Goal: Transaction & Acquisition: Purchase product/service

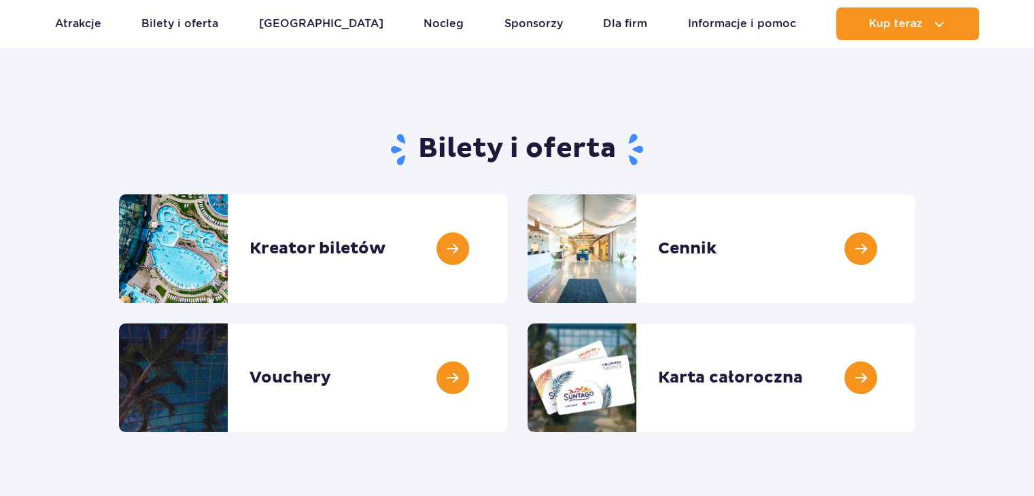
scroll to position [65, 0]
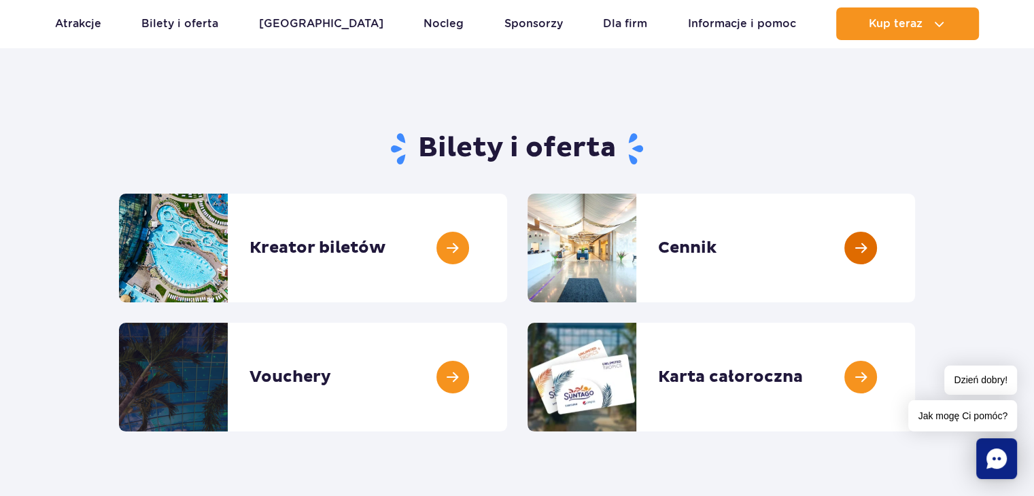
click at [915, 251] on link at bounding box center [915, 248] width 0 height 109
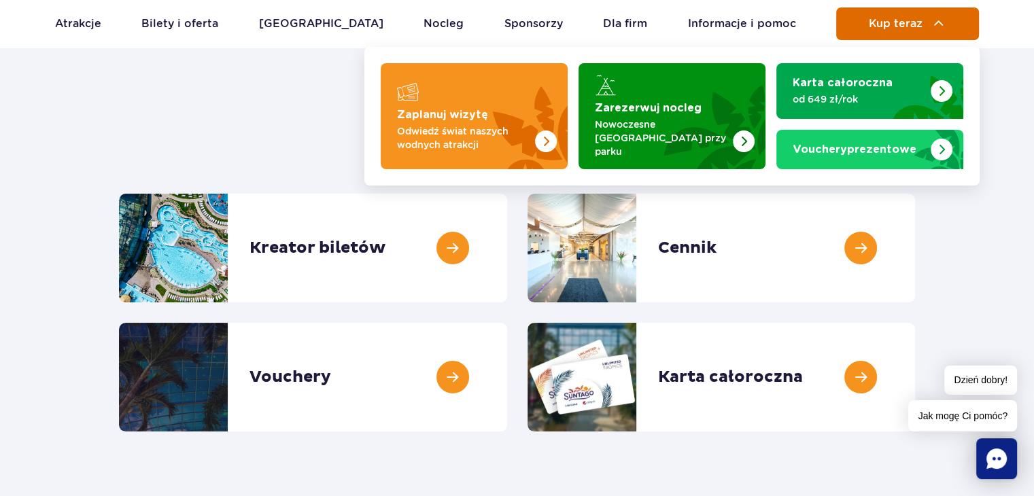
click at [888, 22] on span "Kup teraz" at bounding box center [896, 24] width 54 height 12
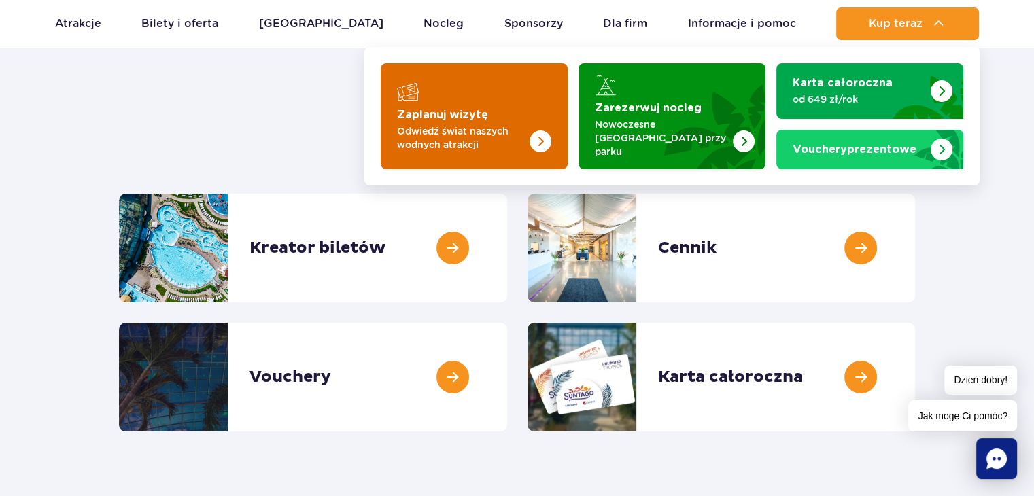
click at [478, 96] on img "Zaplanuj wizytę" at bounding box center [513, 116] width 108 height 106
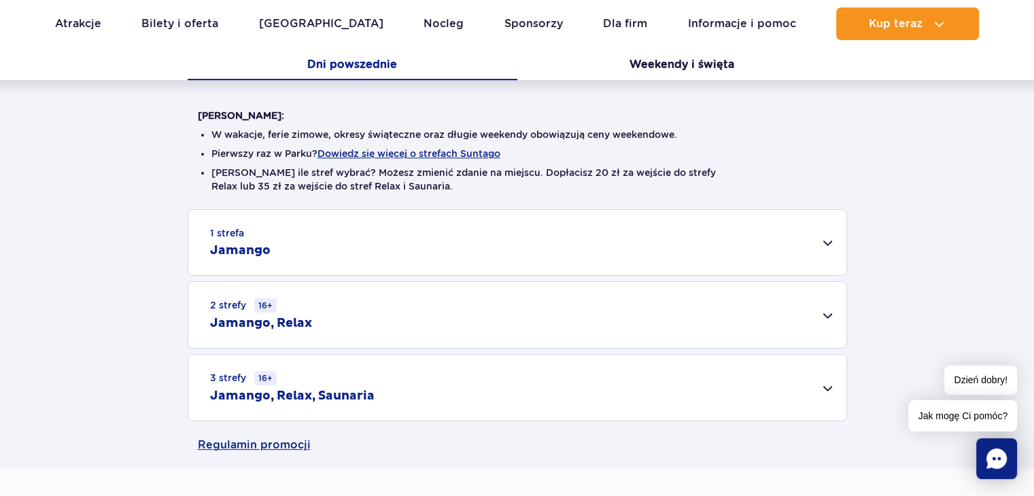
scroll to position [298, 0]
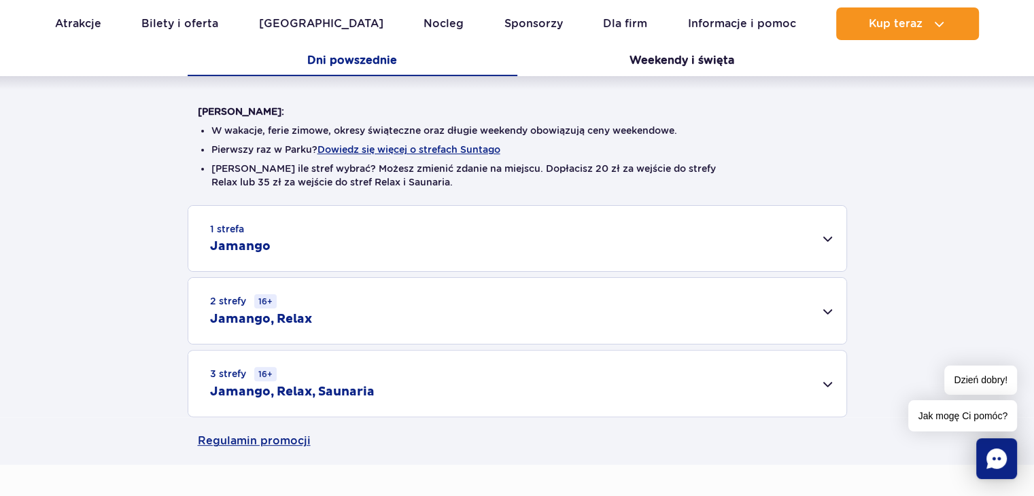
click at [831, 242] on div "1 strefa Jamango" at bounding box center [517, 238] width 658 height 65
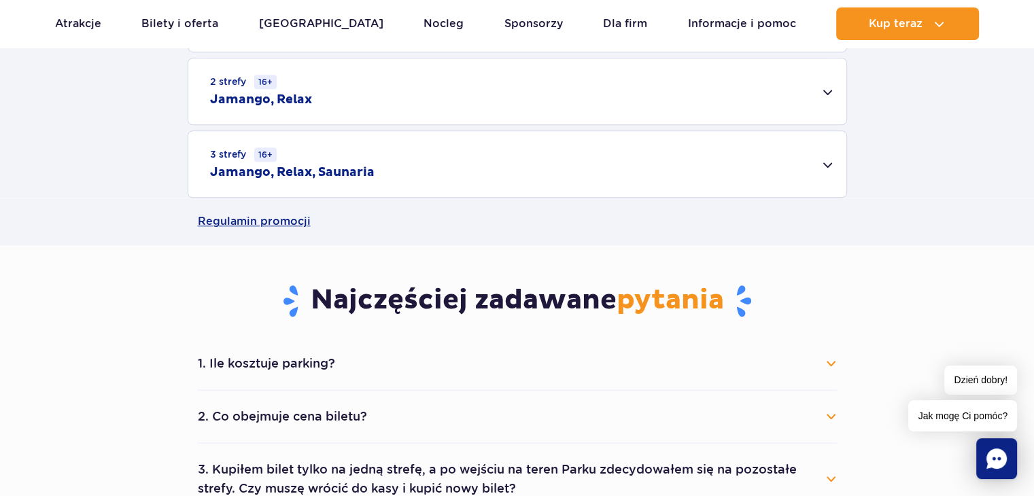
scroll to position [1019, 0]
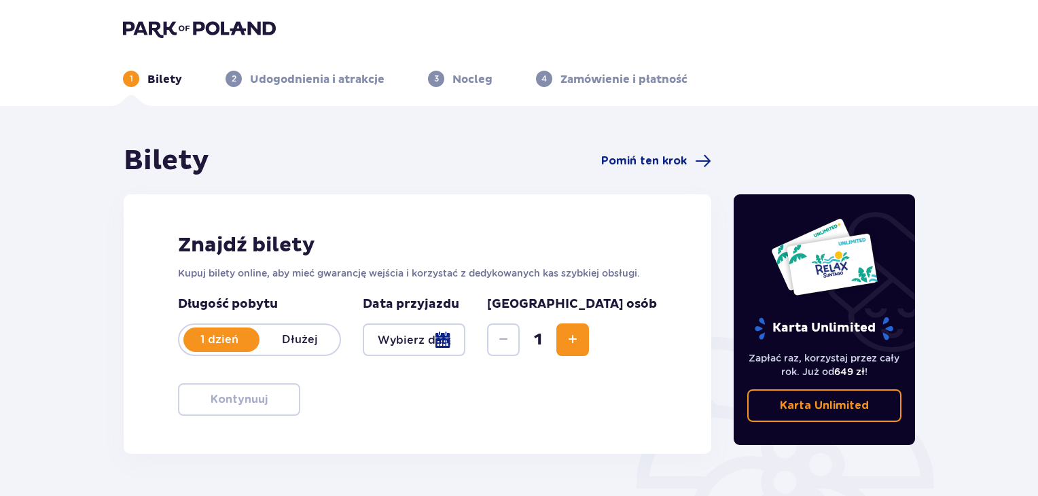
click at [466, 338] on div at bounding box center [414, 340] width 103 height 33
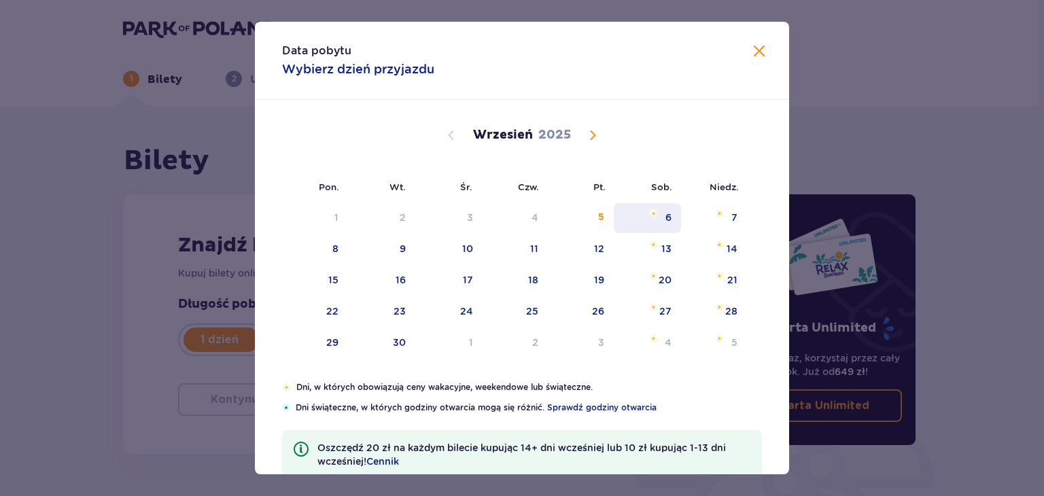
click at [669, 213] on div "6" at bounding box center [668, 218] width 6 height 14
type input "06.09.25"
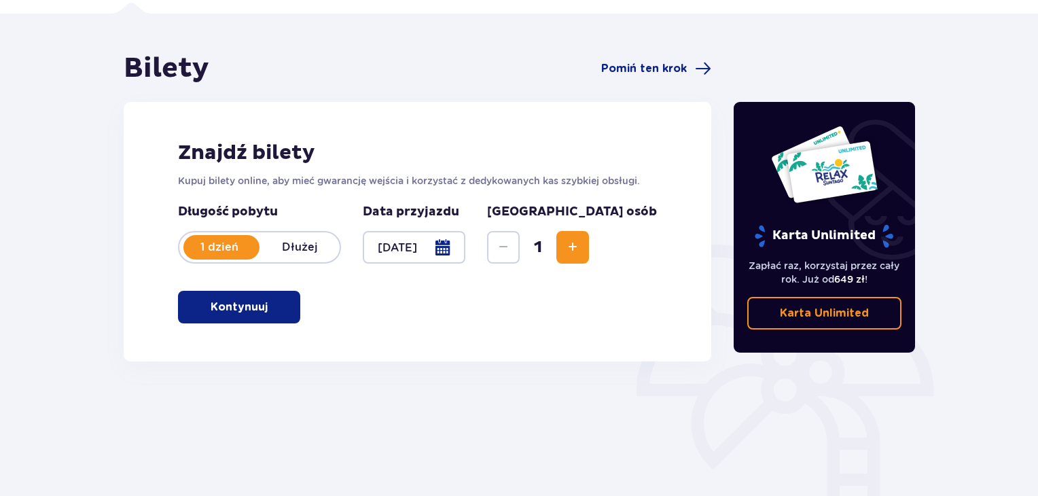
scroll to position [95, 0]
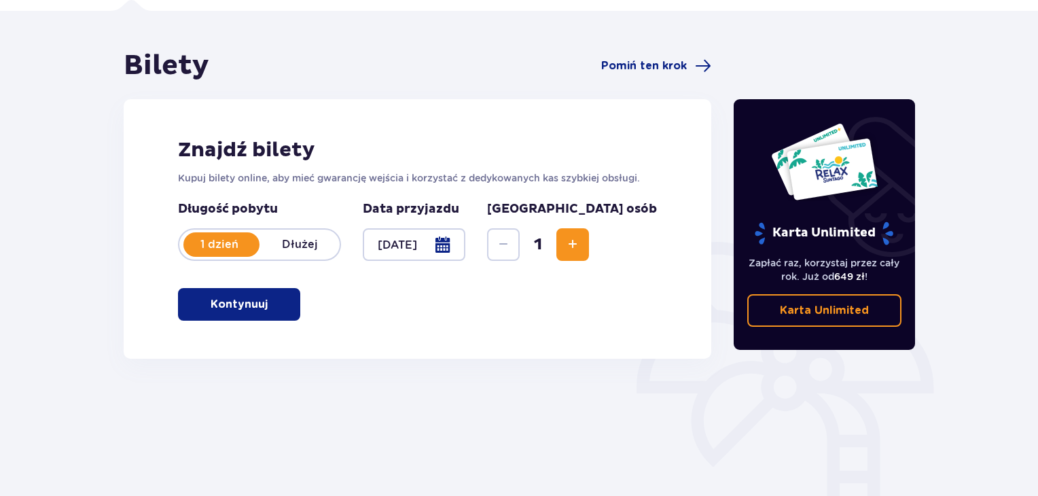
click at [278, 306] on button "Kontynuuj" at bounding box center [239, 304] width 122 height 33
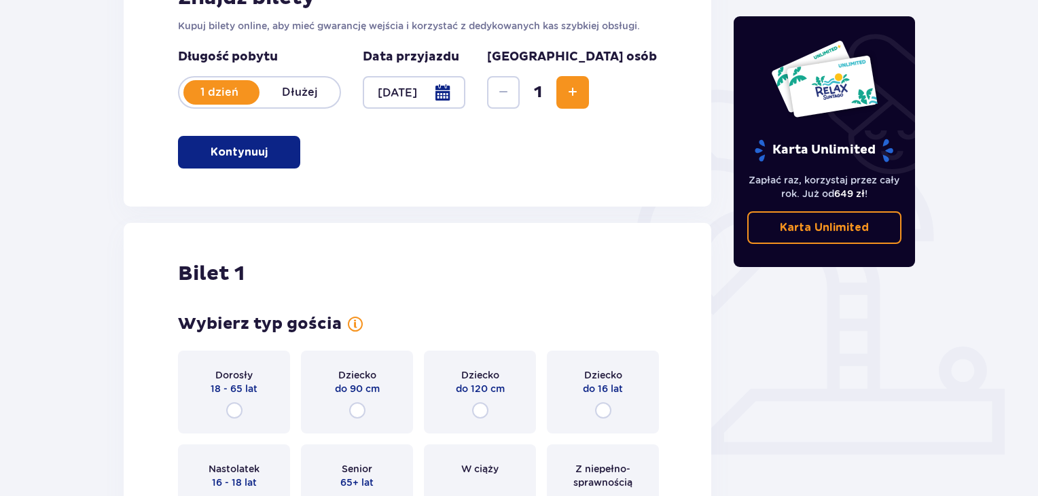
scroll to position [171, 0]
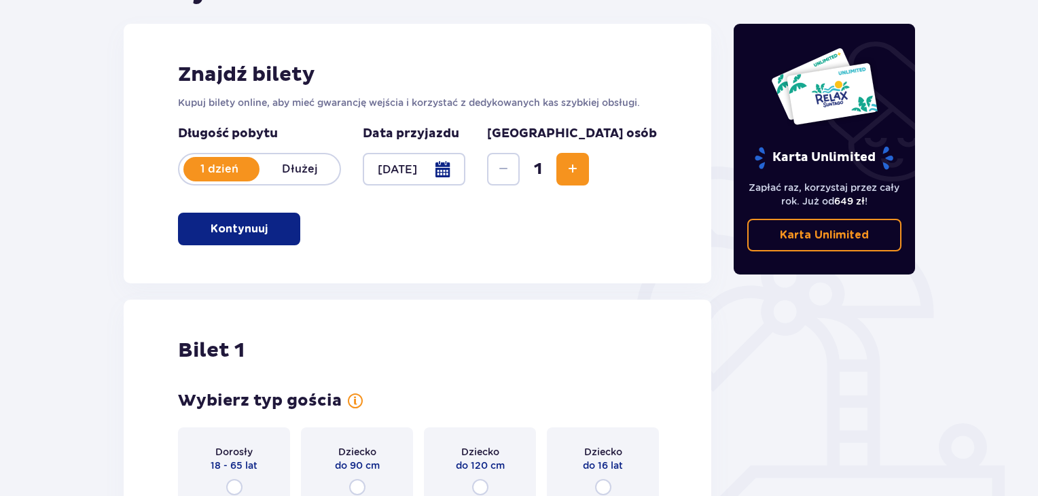
click at [581, 175] on span "Increase" at bounding box center [573, 169] width 16 height 16
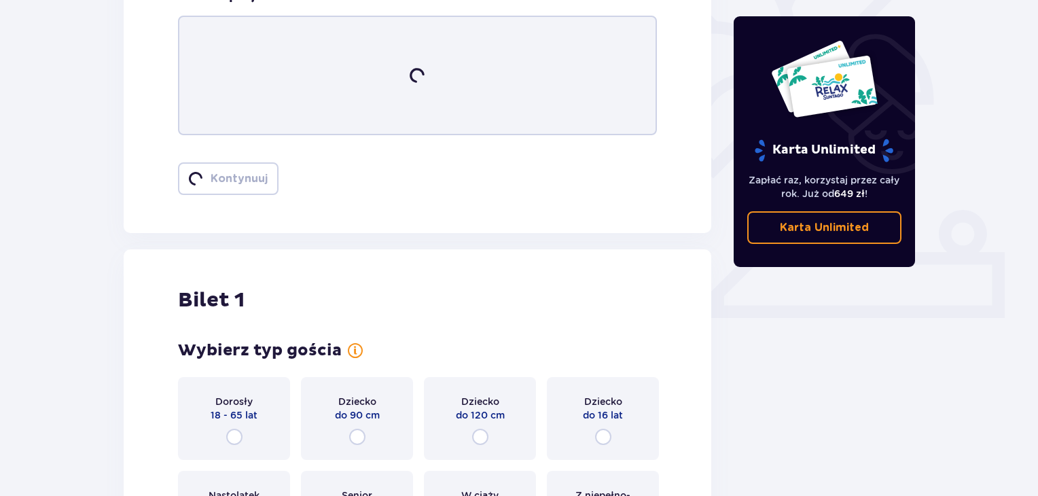
click at [639, 175] on div "Znajdź bilety Kupuj bilety online, aby mieć gwarancję wejścia i korzystać z ded…" at bounding box center [418, 21] width 588 height 423
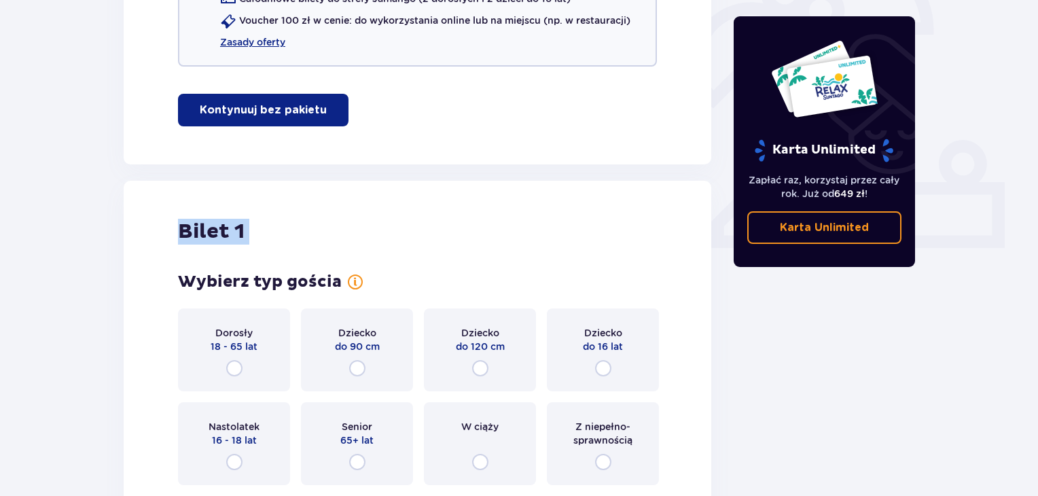
click at [639, 175] on div "Bilety Pomiń ten krok Znajdź bilety Kupuj bilety online, aby mieć gwarancję wej…" at bounding box center [418, 498] width 588 height 1616
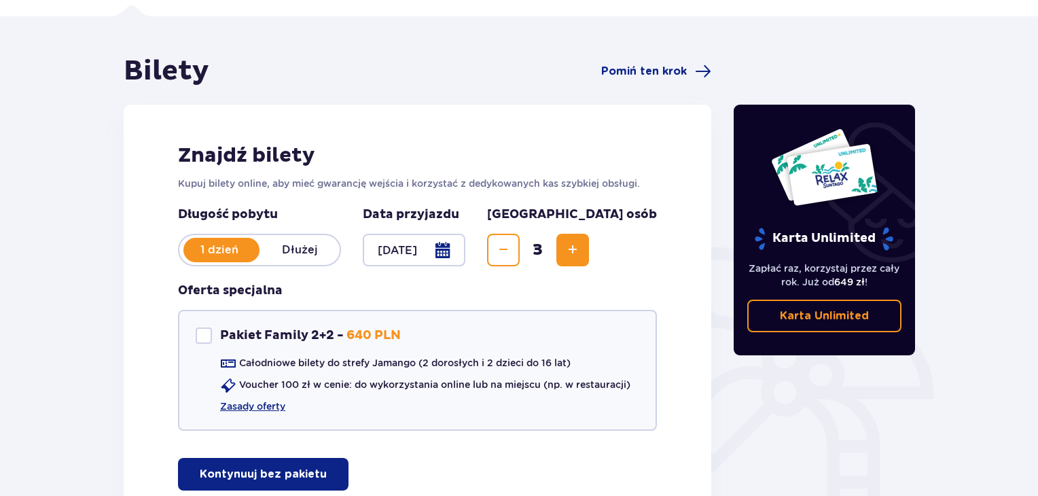
scroll to position [87, 0]
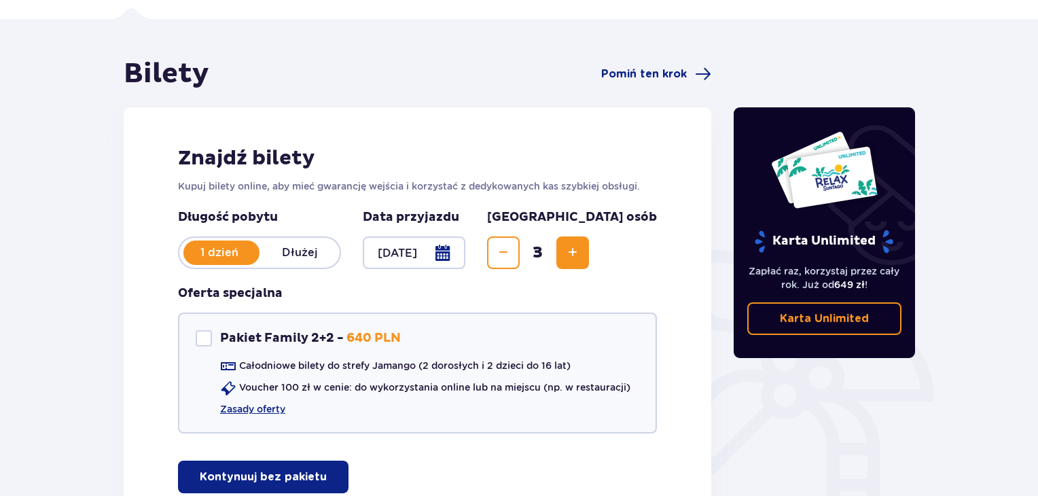
click at [581, 259] on span "Increase" at bounding box center [573, 253] width 16 height 16
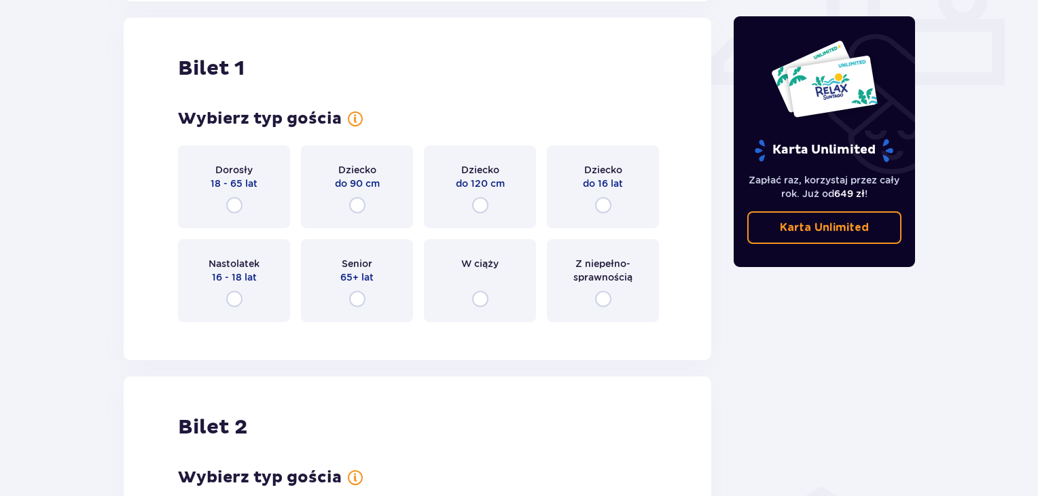
click at [634, 259] on div "Dorosły 18 - 65 lat Dziecko do 90 cm Dziecko do 120 cm Dziecko do 16 lat Nastol…" at bounding box center [417, 233] width 479 height 177
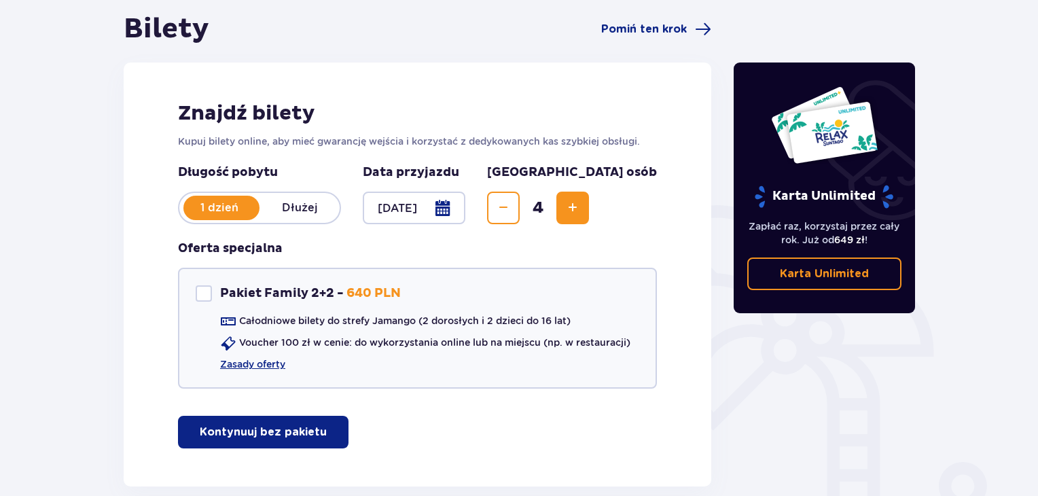
scroll to position [131, 0]
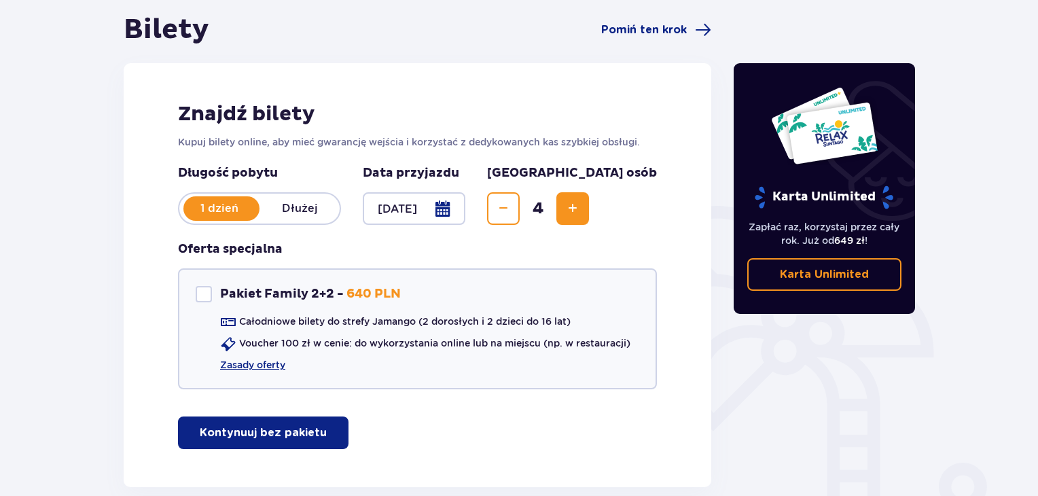
click at [642, 224] on div "Długość pobytu 1 dzień Dłużej Data przyjazdu 06.09.25 Liczba osób 4 Oferta spec…" at bounding box center [417, 285] width 479 height 241
click at [581, 214] on span "Increase" at bounding box center [573, 208] width 16 height 16
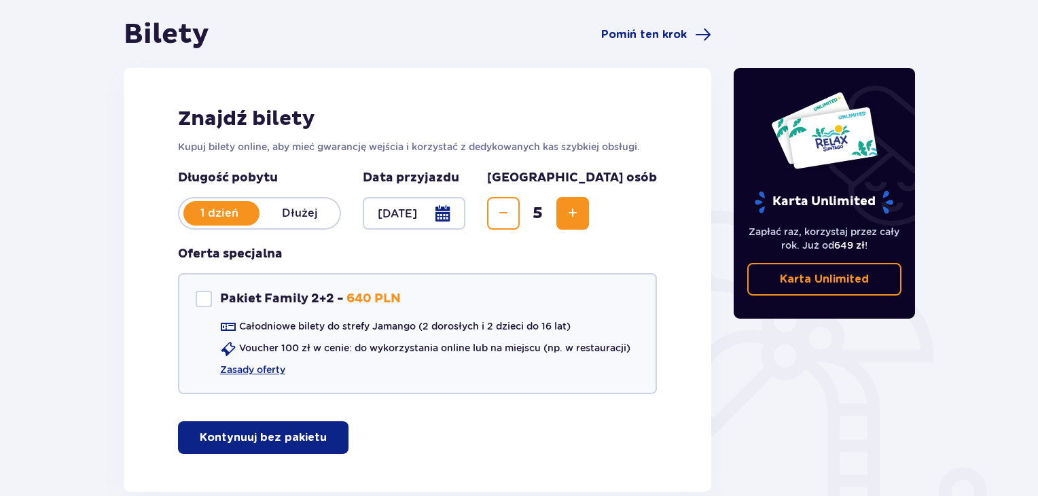
scroll to position [104, 0]
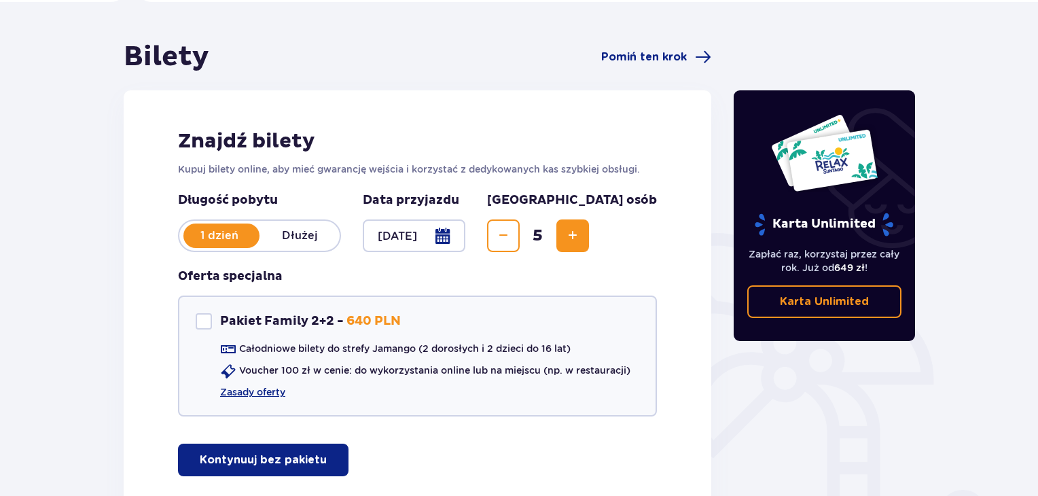
click at [581, 229] on span "Increase" at bounding box center [573, 236] width 16 height 16
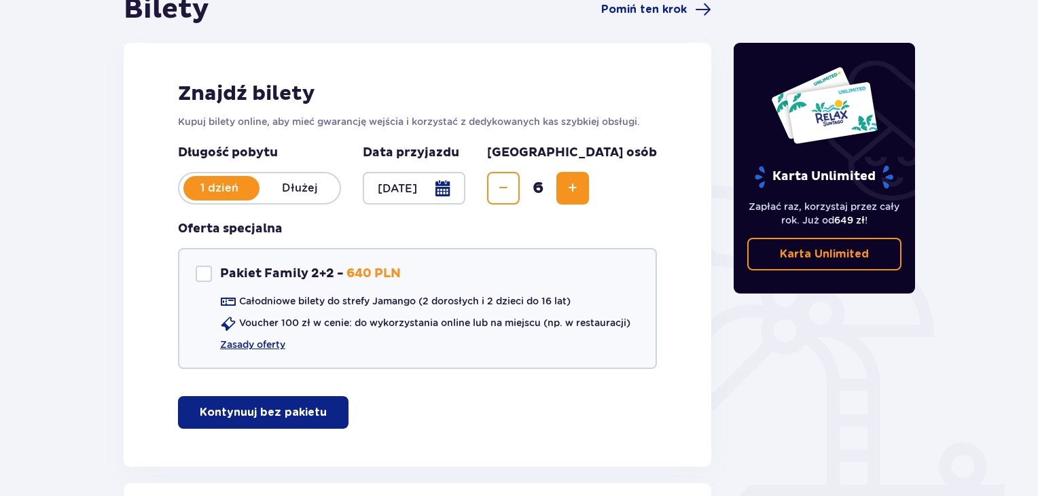
scroll to position [151, 0]
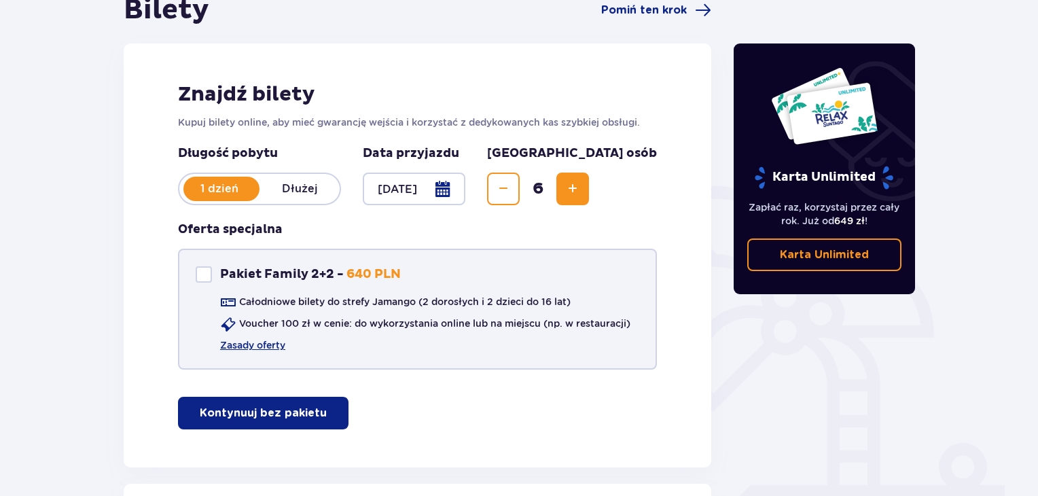
click at [205, 275] on div at bounding box center [204, 274] width 16 height 16
checkbox input "true"
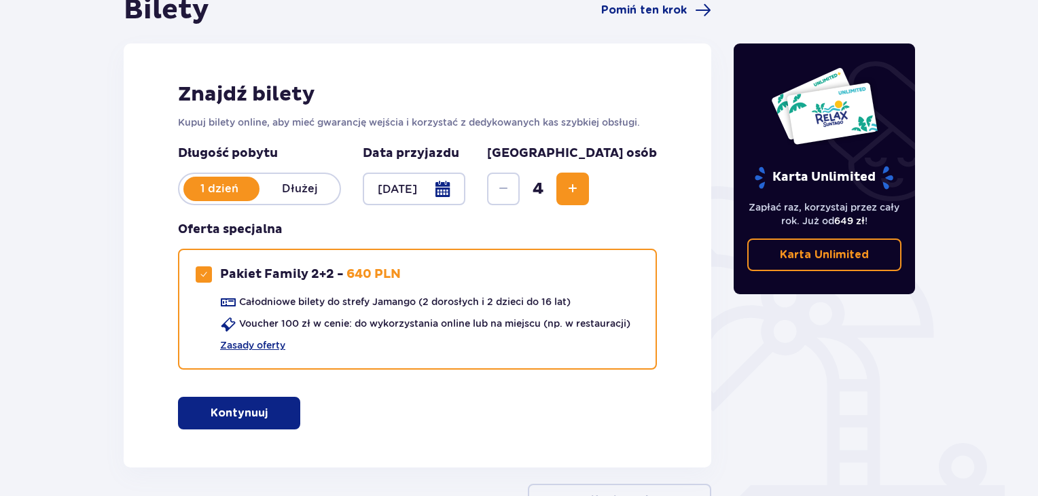
click at [581, 196] on span "Increase" at bounding box center [573, 189] width 16 height 16
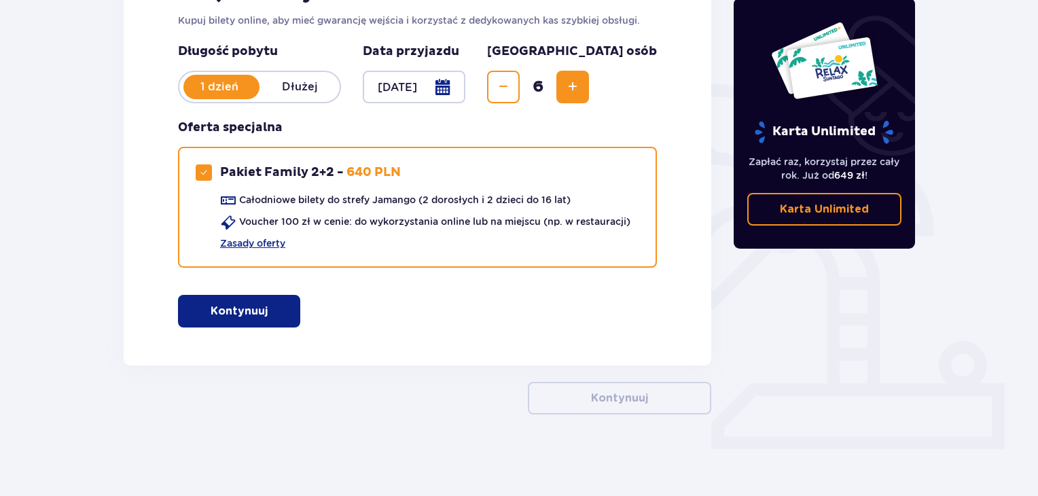
click at [287, 317] on button "Kontynuuj" at bounding box center [239, 311] width 122 height 33
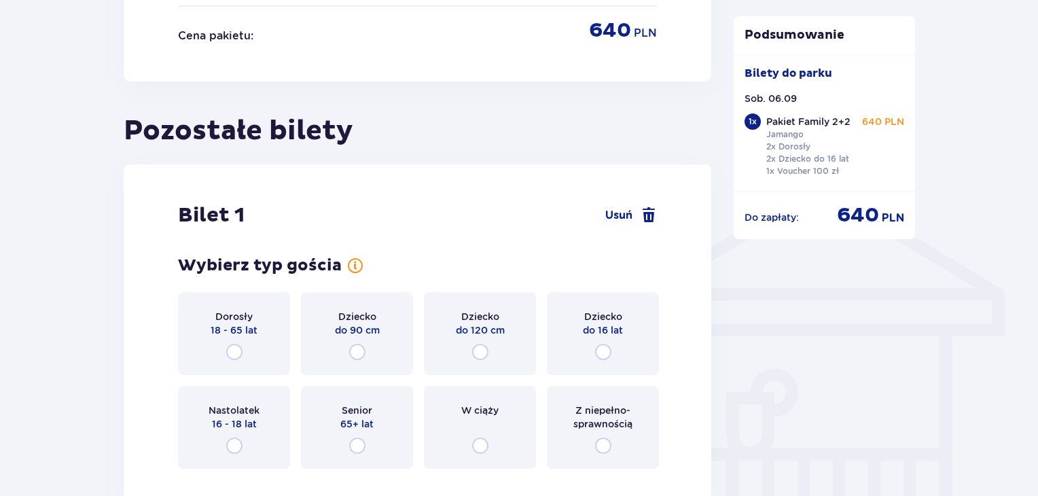
scroll to position [983, 0]
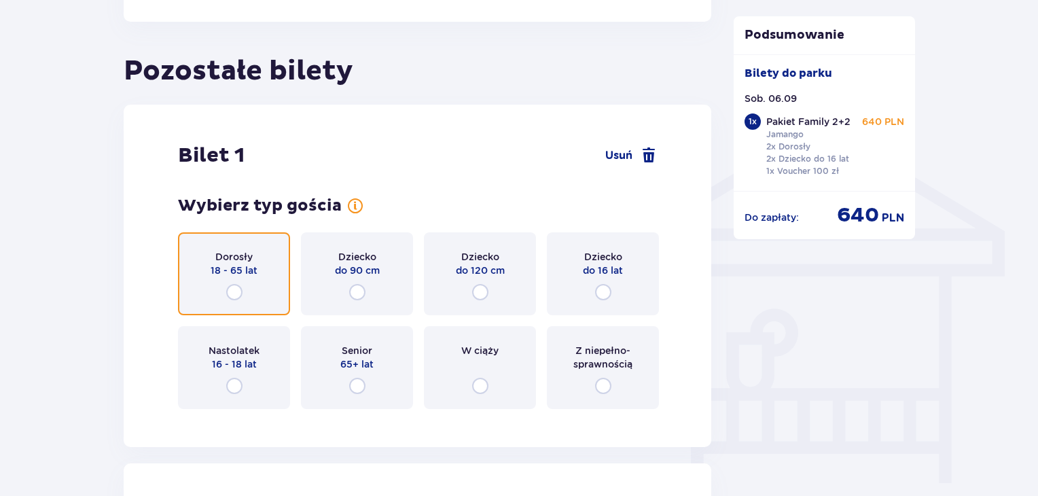
click at [232, 287] on input "radio" at bounding box center [234, 292] width 16 height 16
radio input "true"
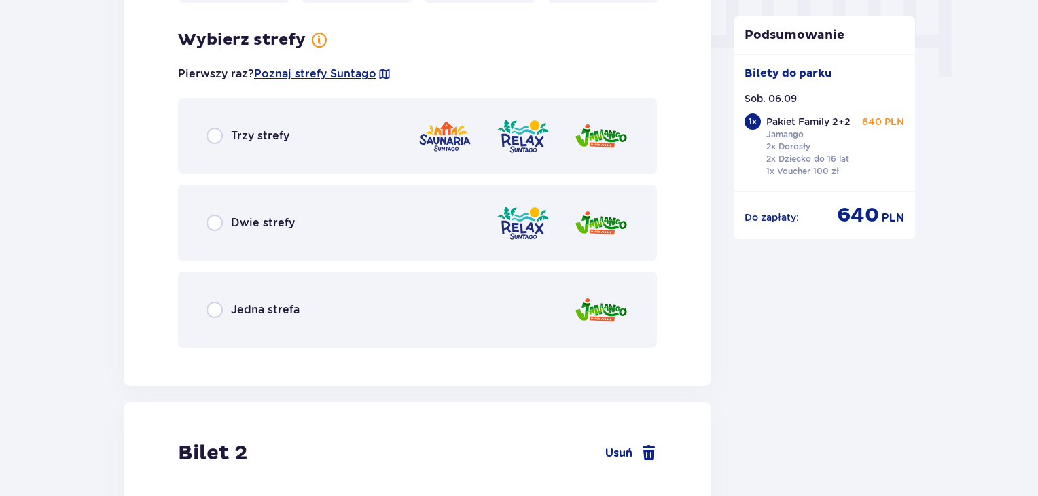
scroll to position [1401, 0]
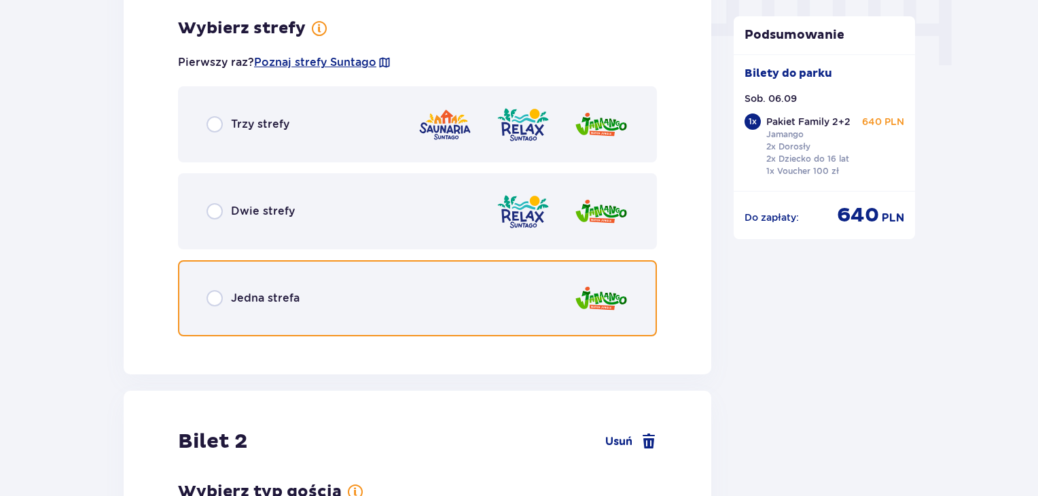
click at [219, 300] on input "radio" at bounding box center [215, 298] width 16 height 16
radio input "true"
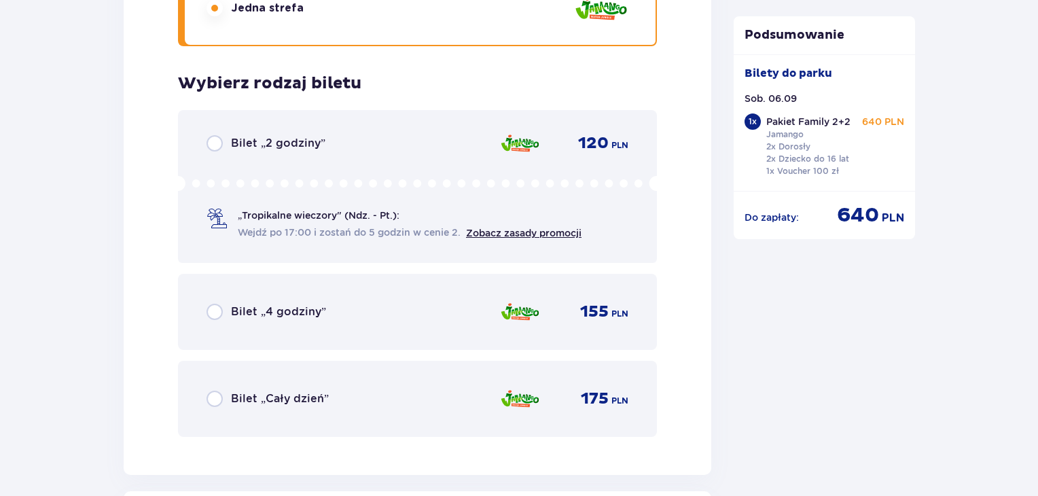
scroll to position [1693, 0]
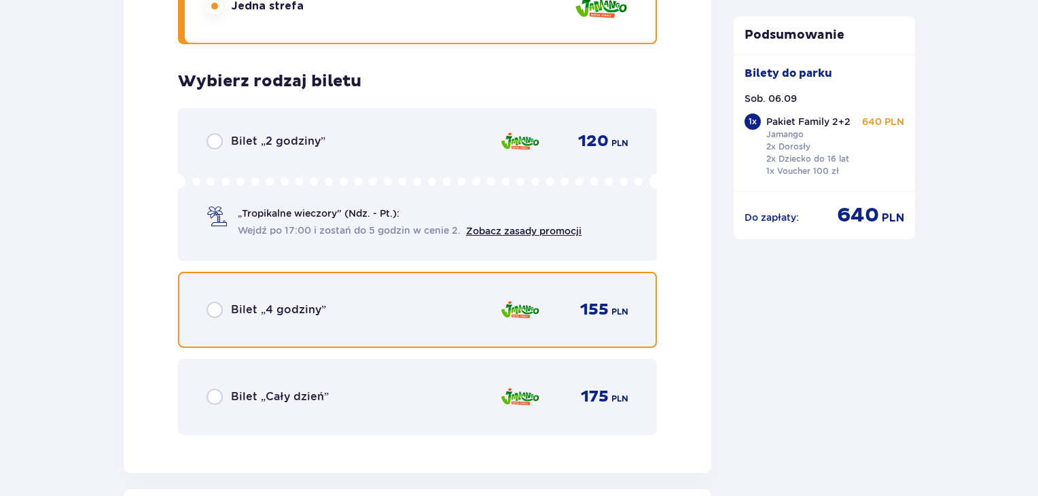
click at [220, 304] on input "radio" at bounding box center [215, 310] width 16 height 16
radio input "true"
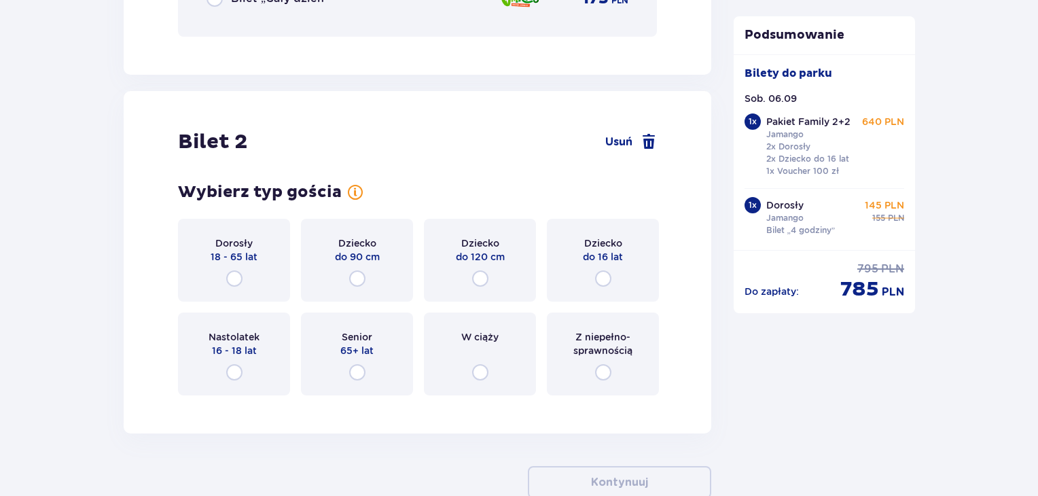
scroll to position [2163, 0]
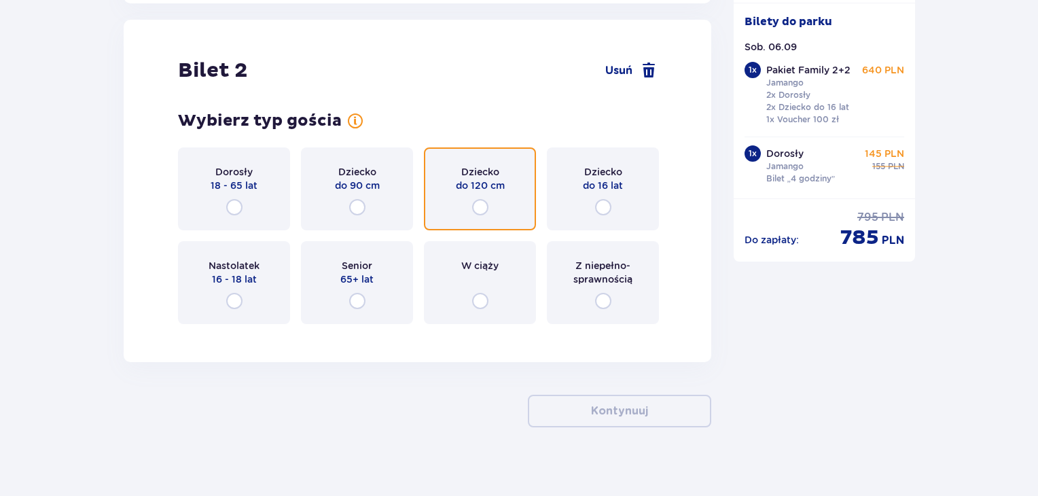
click at [482, 199] on input "radio" at bounding box center [480, 207] width 16 height 16
radio input "true"
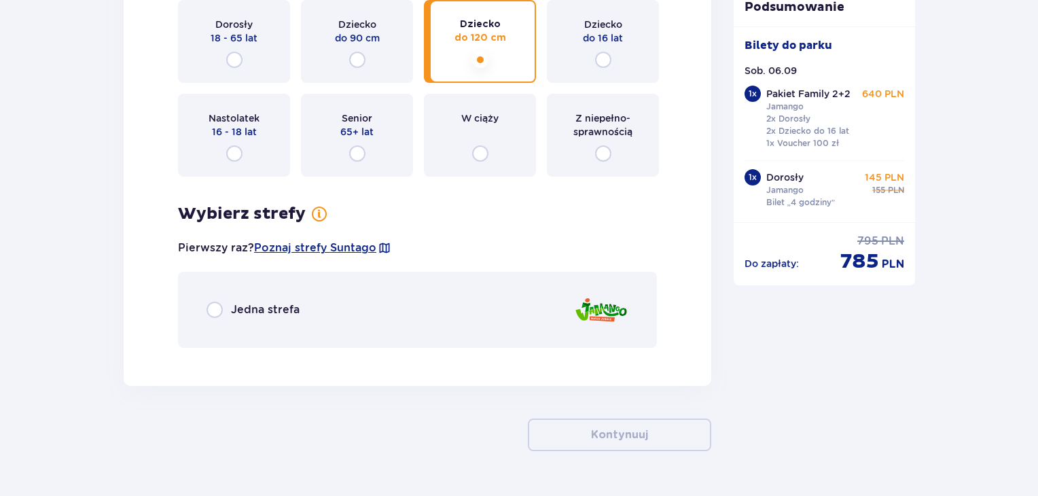
scroll to position [2343, 0]
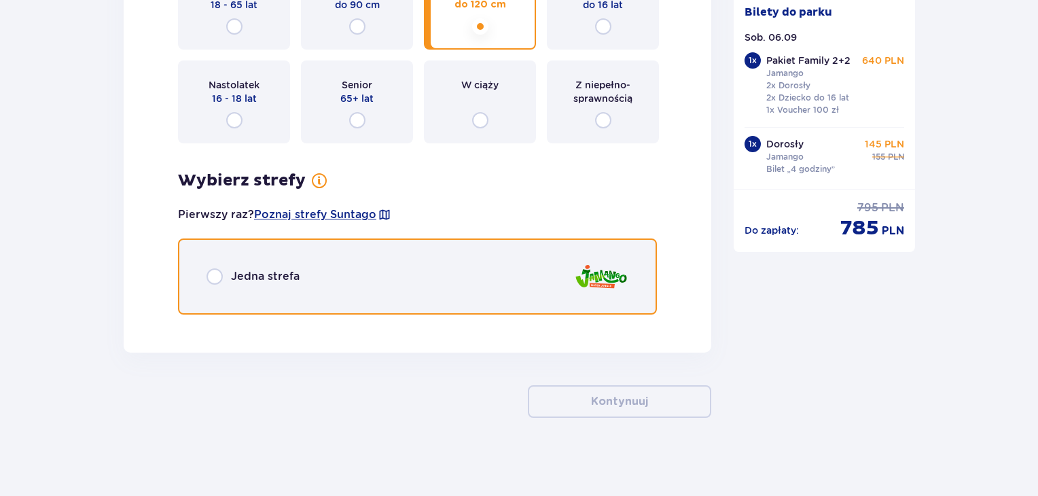
click at [217, 275] on input "radio" at bounding box center [215, 276] width 16 height 16
radio input "true"
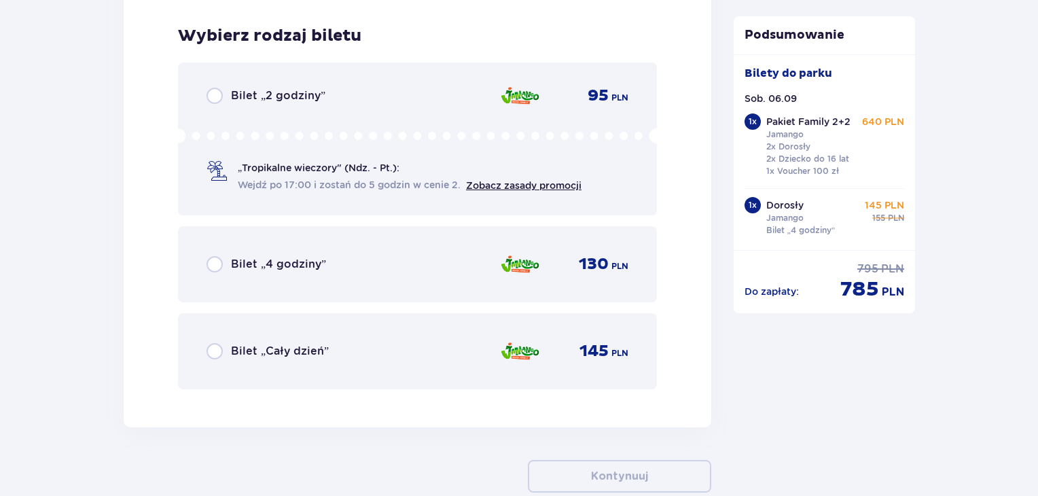
scroll to position [2665, 0]
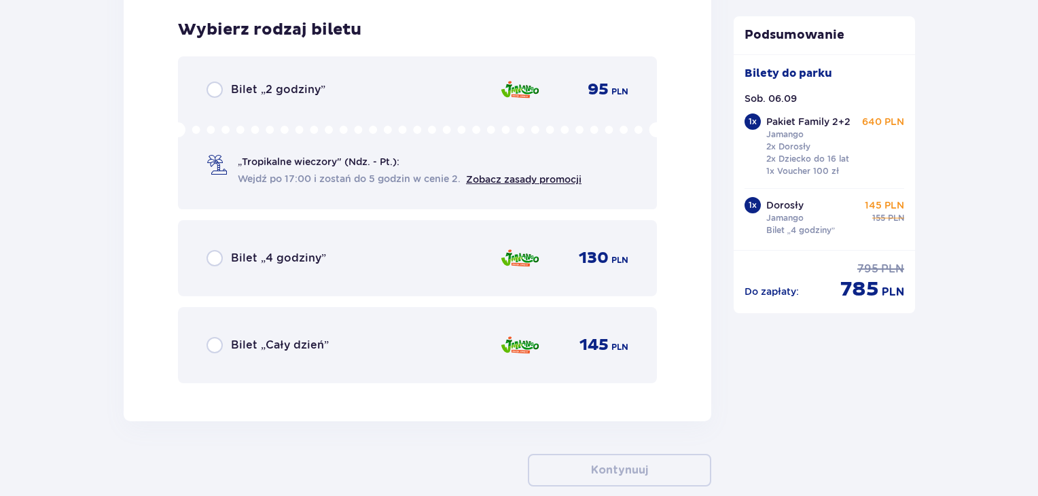
click at [272, 254] on p "Bilet „4 godziny”" at bounding box center [278, 258] width 95 height 15
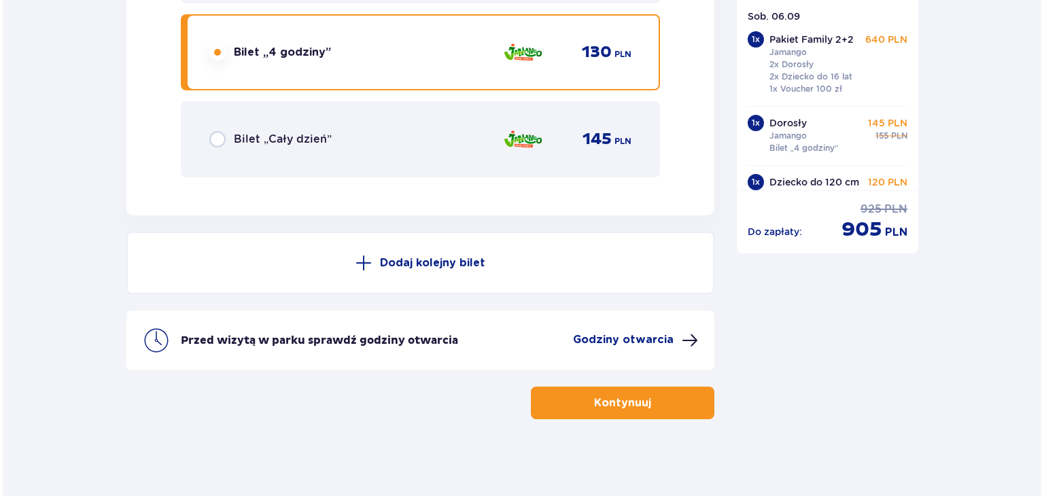
scroll to position [2872, 0]
click at [650, 333] on p "Godziny otwarcia" at bounding box center [620, 339] width 101 height 15
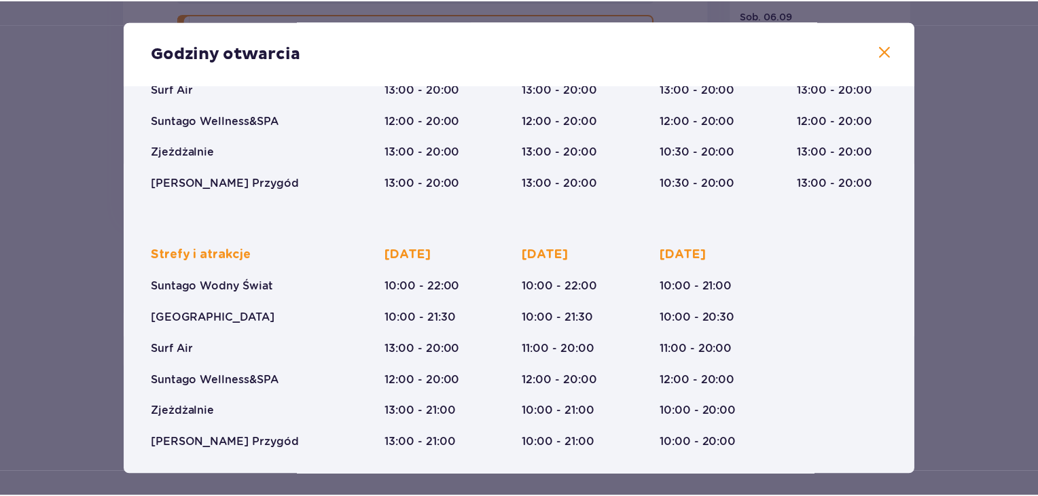
scroll to position [209, 0]
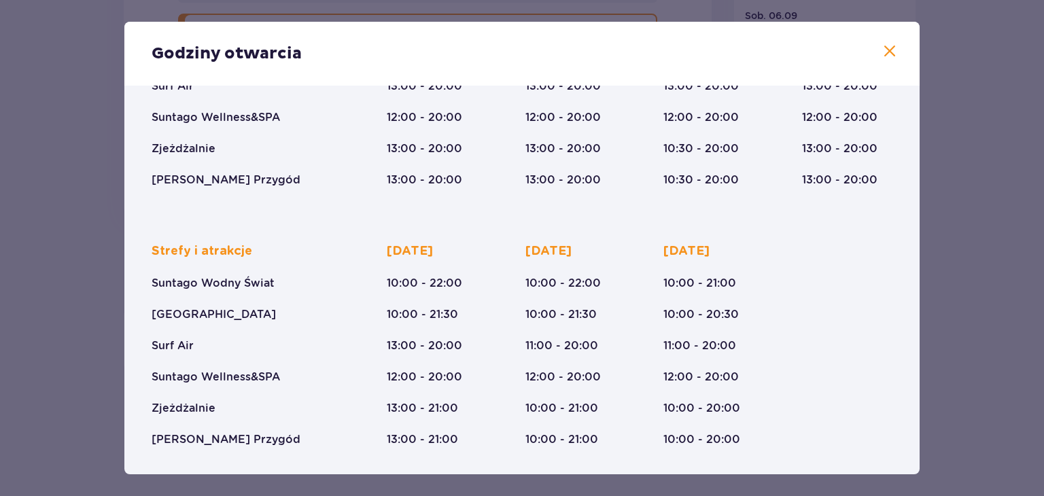
click at [892, 52] on span at bounding box center [889, 51] width 16 height 16
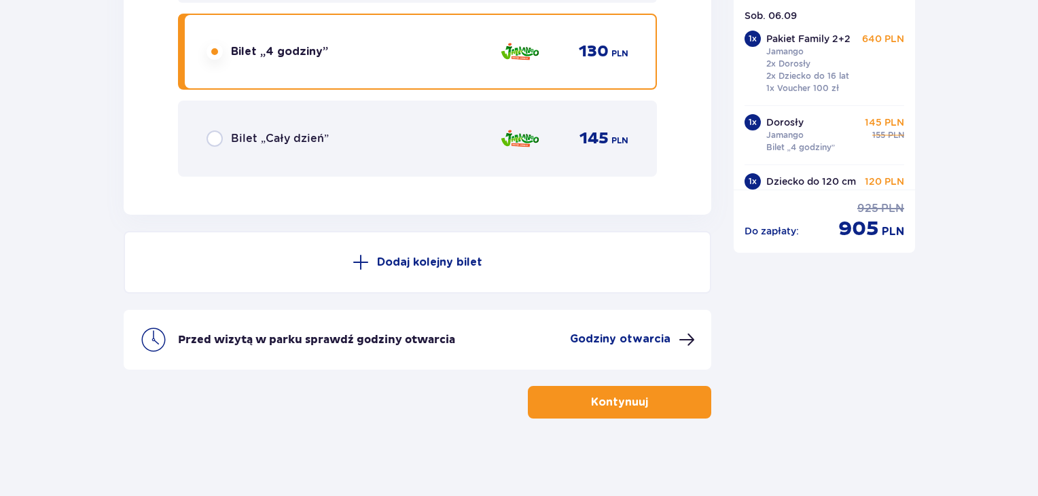
click at [638, 407] on button "Kontynuuj" at bounding box center [619, 402] width 183 height 33
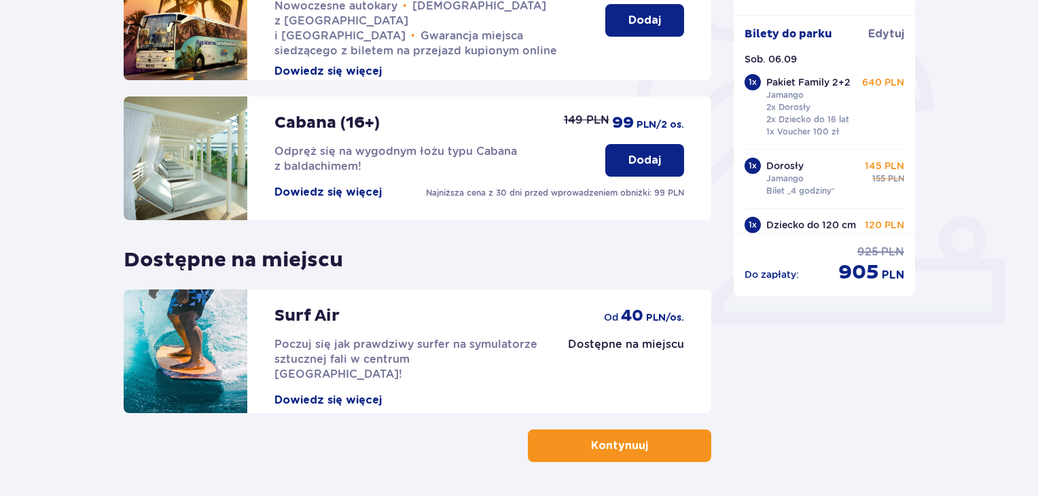
scroll to position [425, 0]
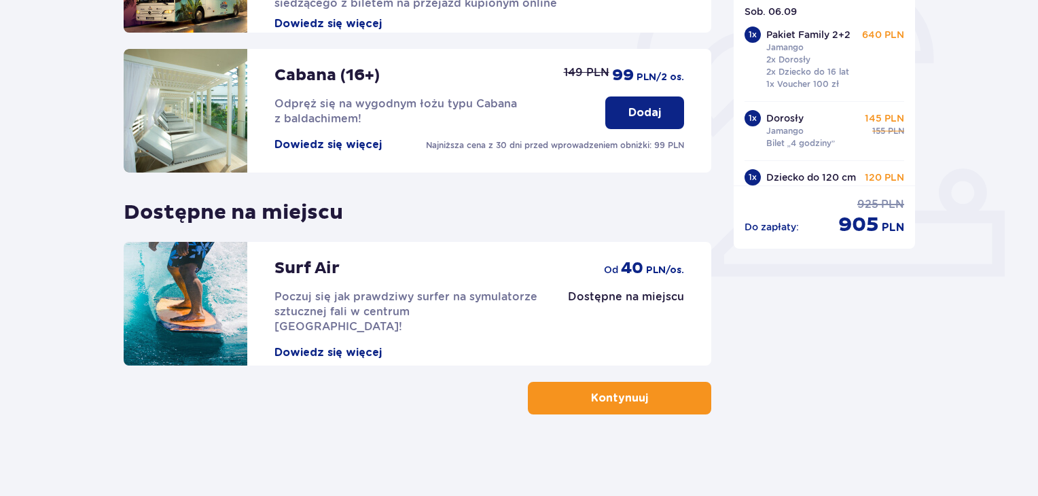
click at [632, 391] on p "Kontynuuj" at bounding box center [619, 398] width 57 height 15
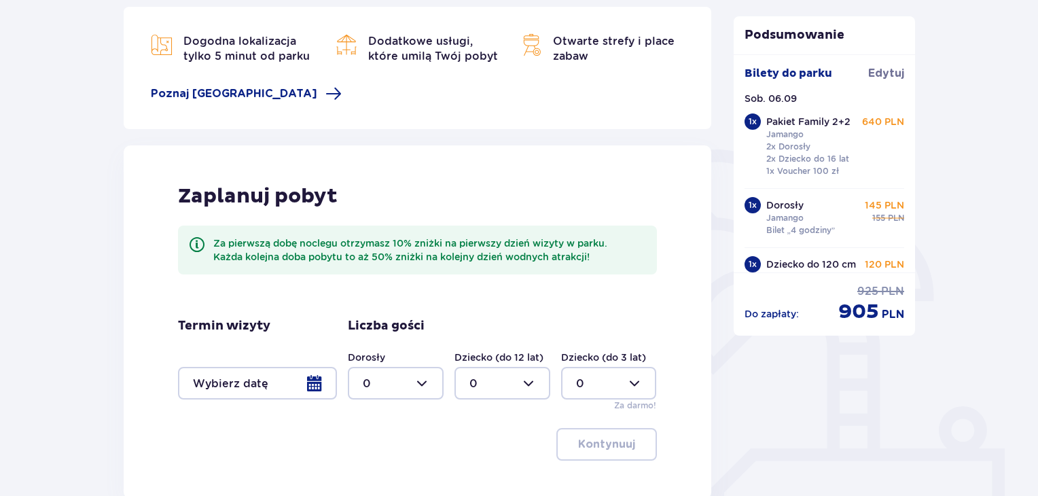
scroll to position [321, 0]
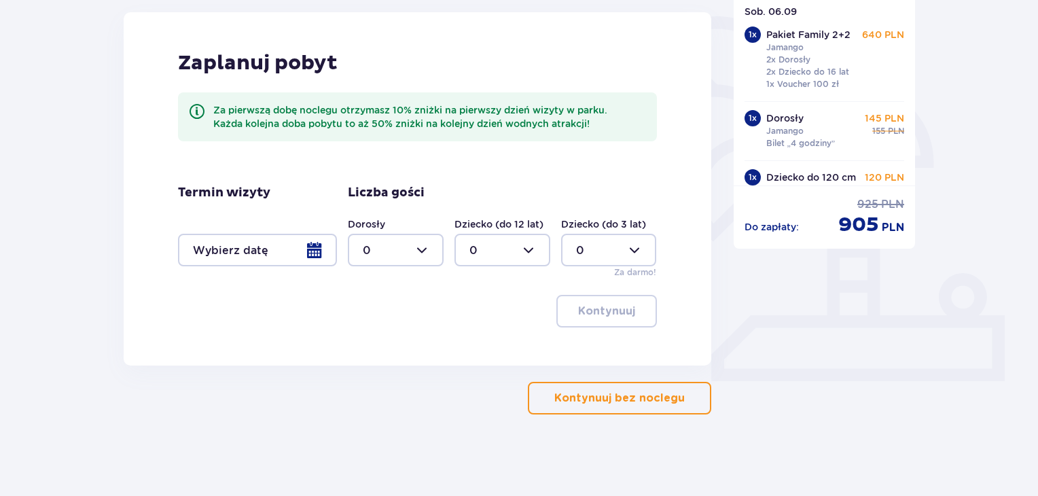
click at [593, 406] on button "Kontynuuj bez noclegu" at bounding box center [619, 398] width 183 height 33
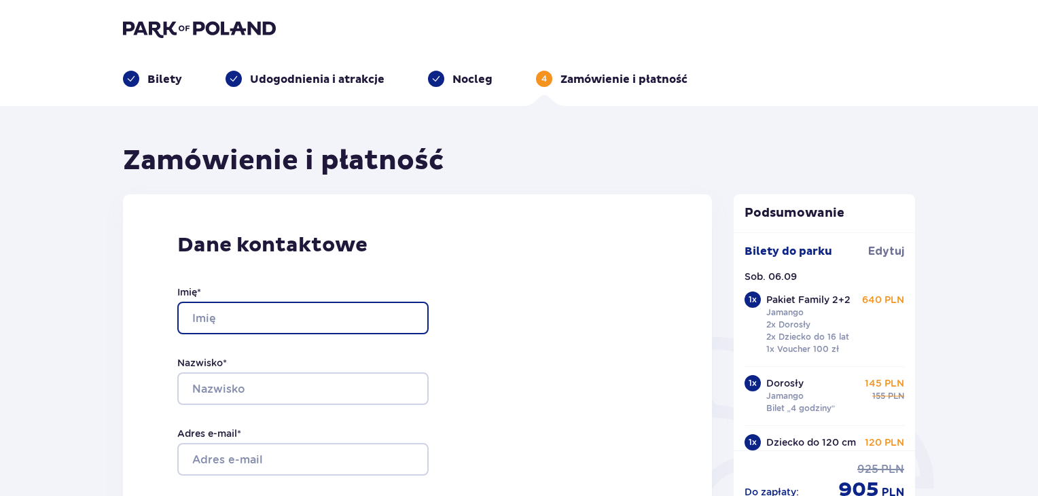
click at [356, 319] on input "Imię *" at bounding box center [302, 318] width 251 height 33
type input "AGNIESZKA"
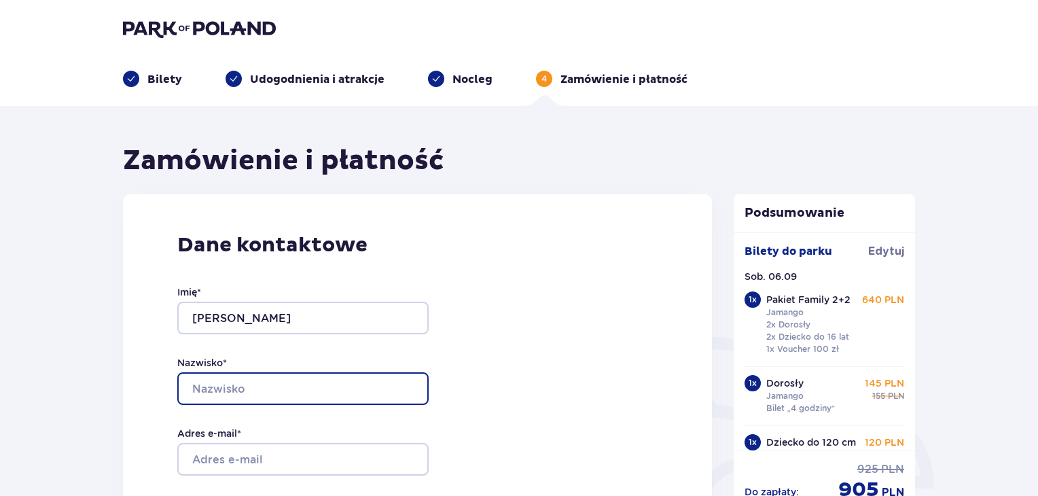
type input "SZAJKOWSKA"
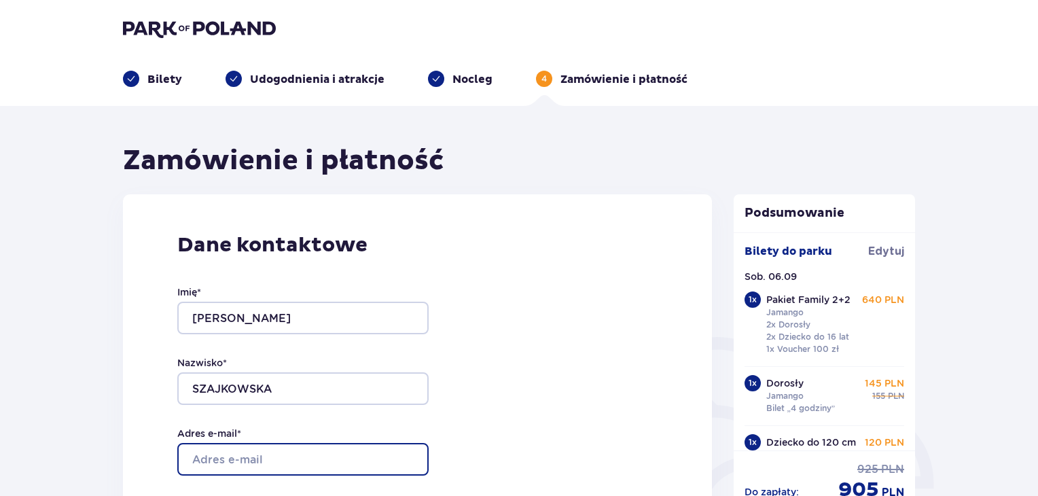
type input "aga.szajkowska@gmail.com"
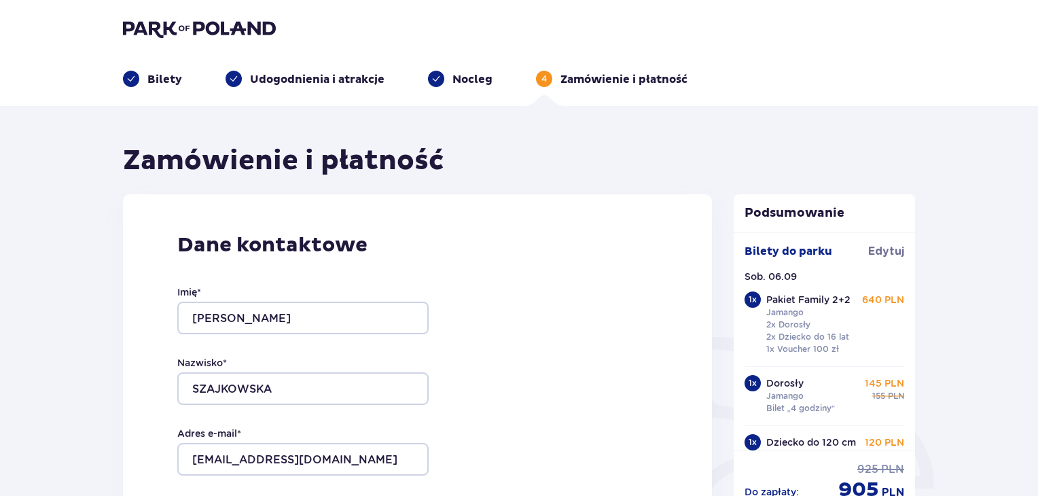
type input "aga.szajkowska@gmail.com"
type input "731065085"
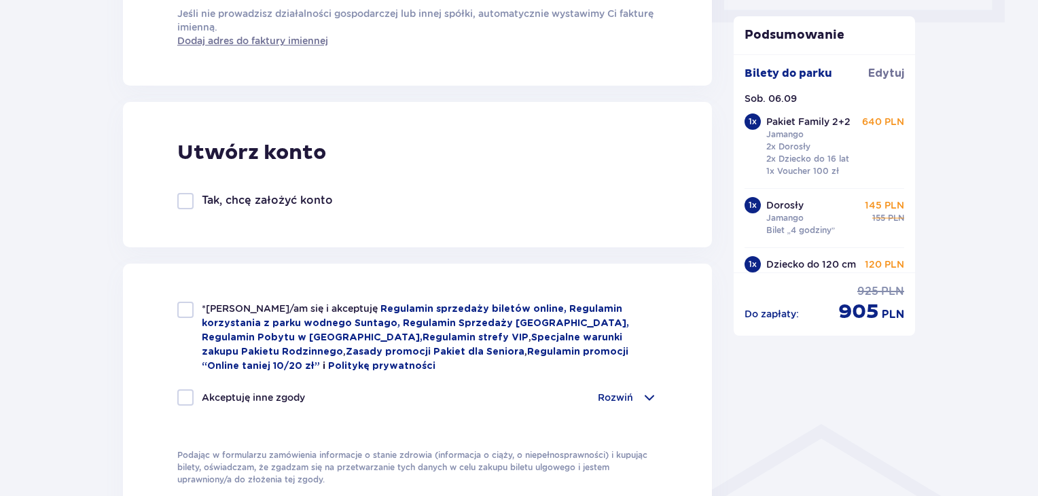
scroll to position [682, 0]
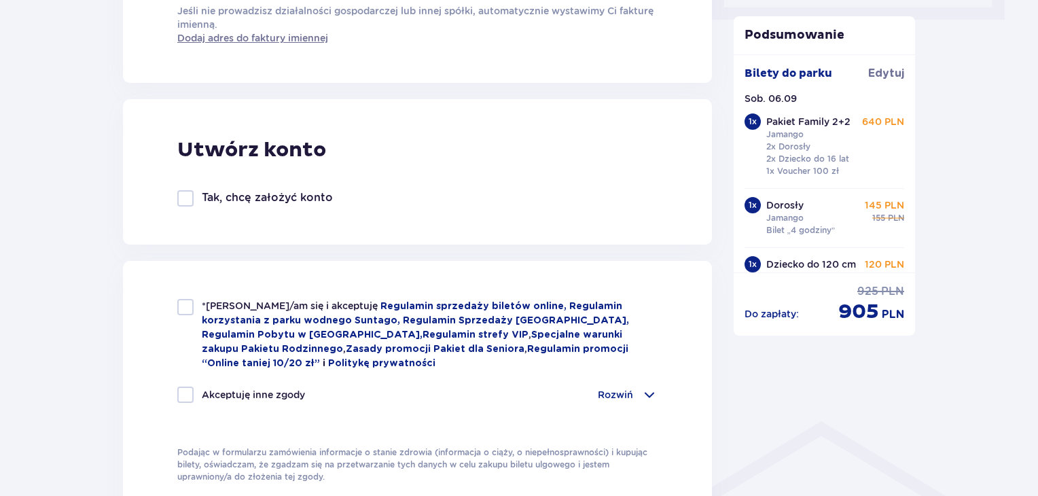
click at [186, 313] on div at bounding box center [185, 307] width 16 height 16
checkbox input "true"
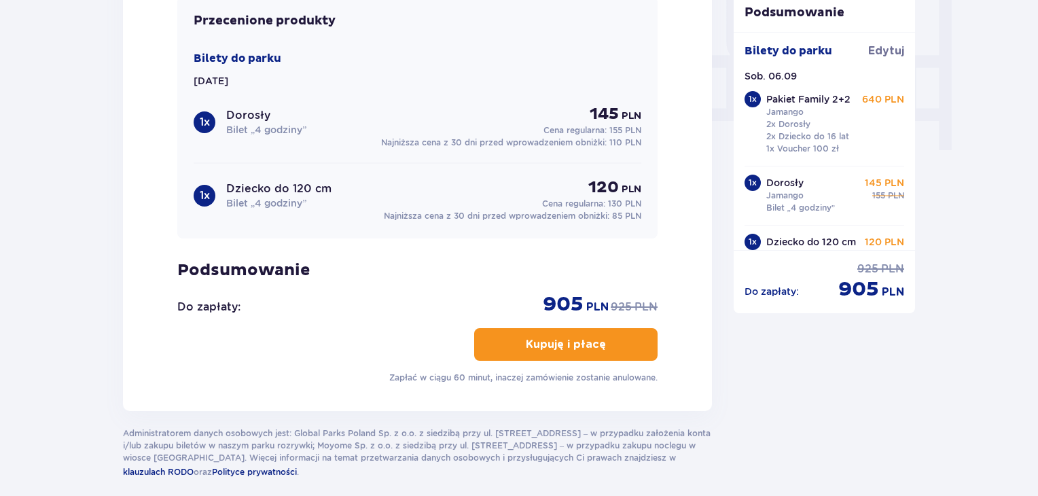
scroll to position [1318, 0]
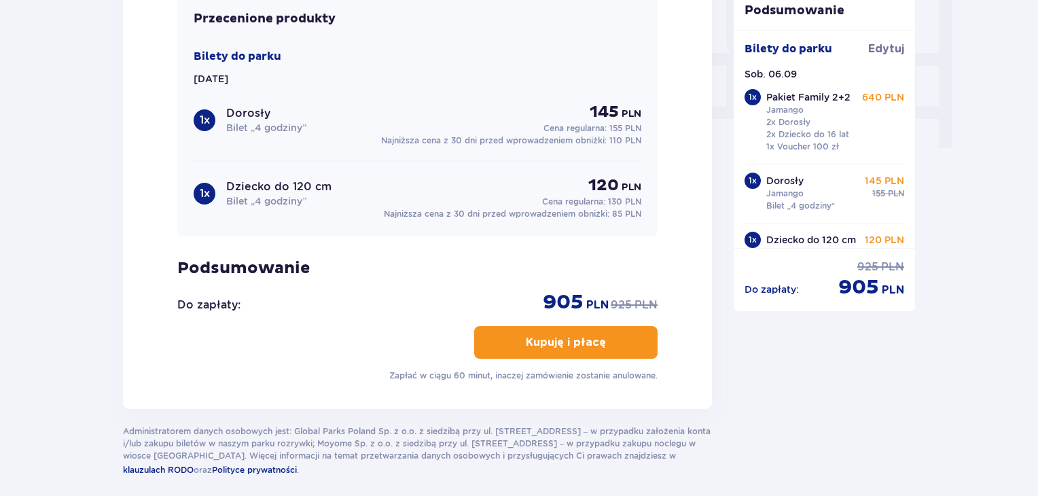
click at [595, 349] on button "Kupuję i płacę" at bounding box center [565, 342] width 183 height 33
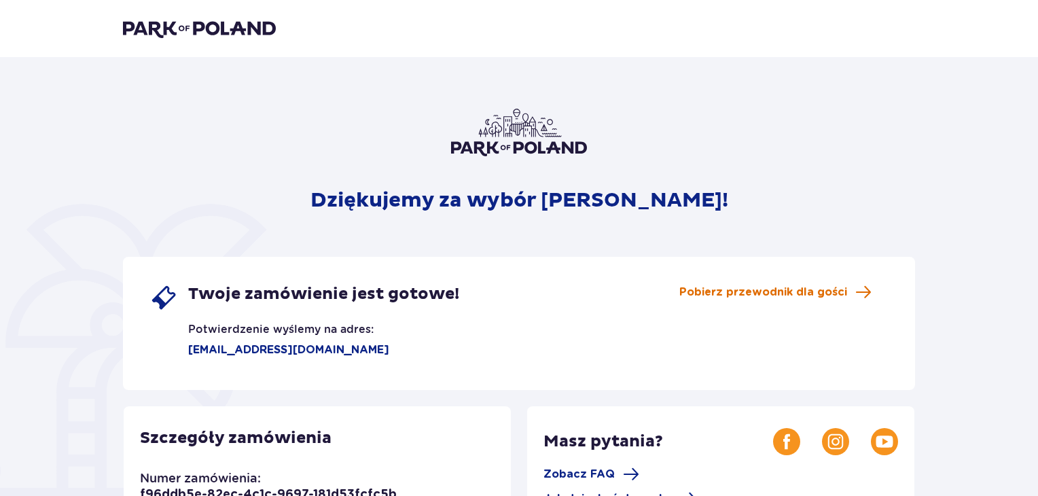
click at [752, 292] on span "Pobierz przewodnik dla gości" at bounding box center [764, 292] width 168 height 15
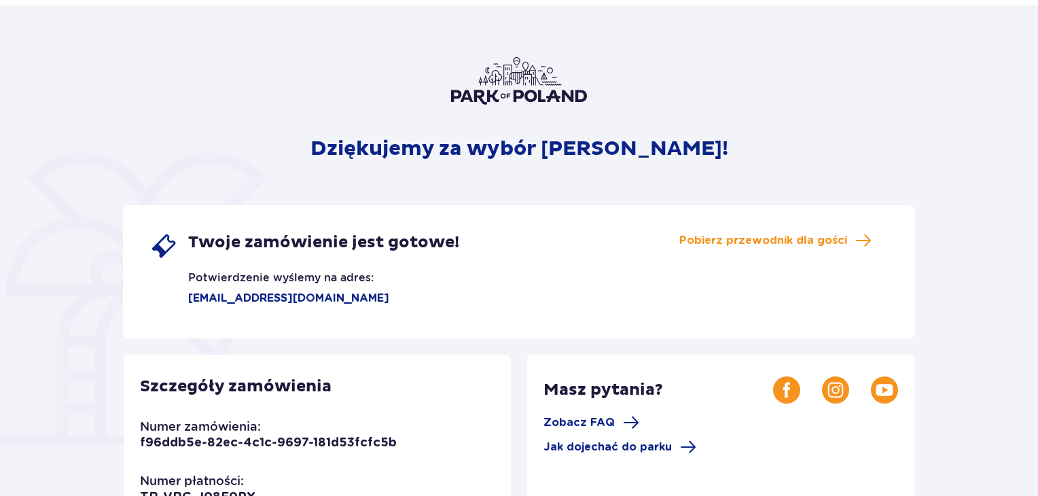
scroll to position [52, 0]
